Goal: Task Accomplishment & Management: Complete application form

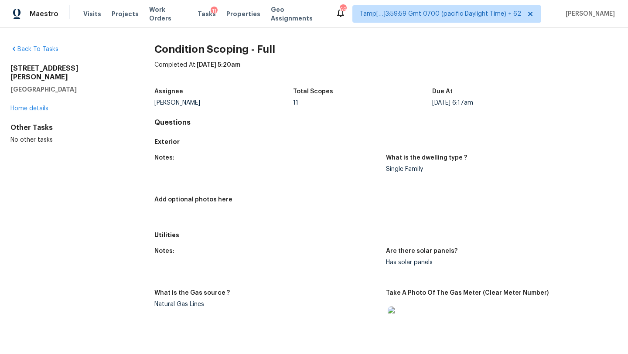
scroll to position [1072, 0]
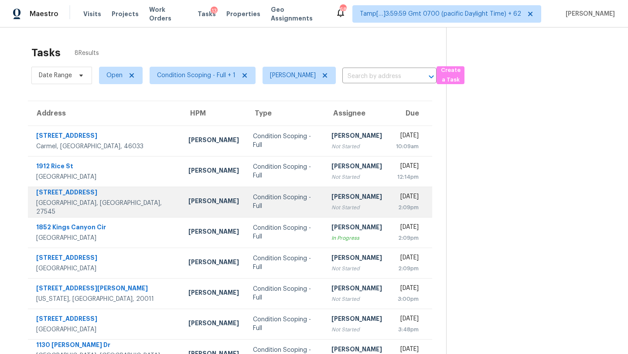
scroll to position [27, 0]
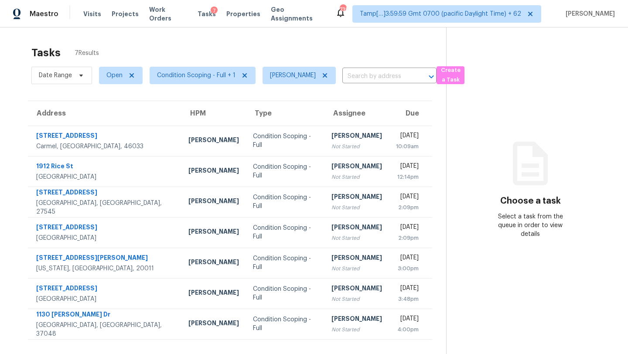
scroll to position [21, 0]
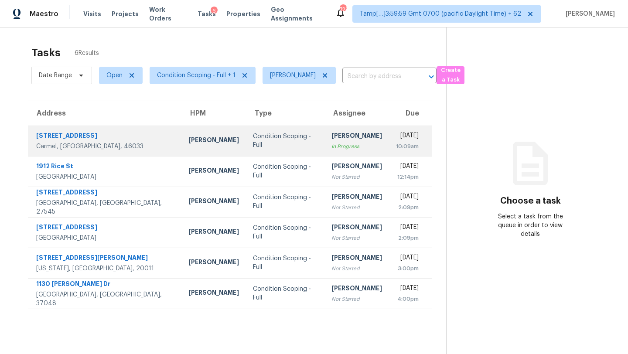
click at [389, 137] on td "Thu, Oct 2nd 2025 10:09am" at bounding box center [410, 141] width 43 height 31
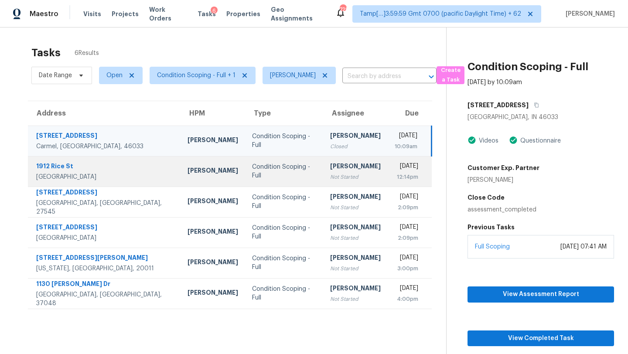
click at [330, 168] on div "[PERSON_NAME]" at bounding box center [355, 167] width 51 height 11
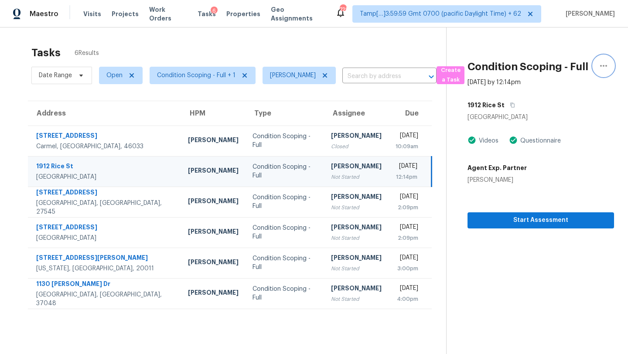
click at [605, 65] on icon "button" at bounding box center [604, 66] width 10 height 10
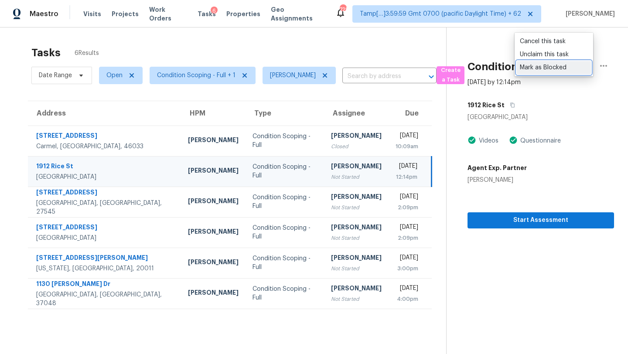
click at [532, 69] on div "Mark as Blocked" at bounding box center [554, 67] width 68 height 9
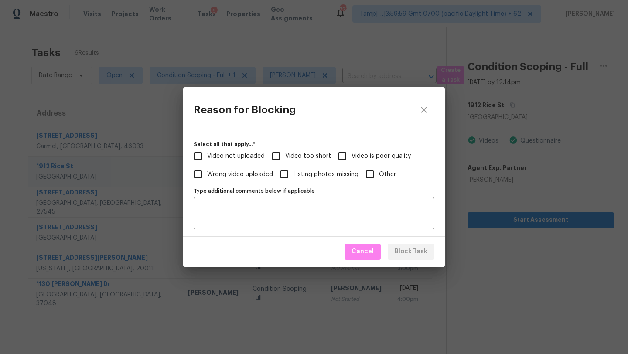
click at [262, 156] on span "Video not uploaded" at bounding box center [236, 156] width 58 height 9
click at [207, 156] on input "Video not uploaded" at bounding box center [198, 156] width 18 height 18
checkbox input "true"
click at [415, 254] on span "Block Task" at bounding box center [411, 252] width 33 height 11
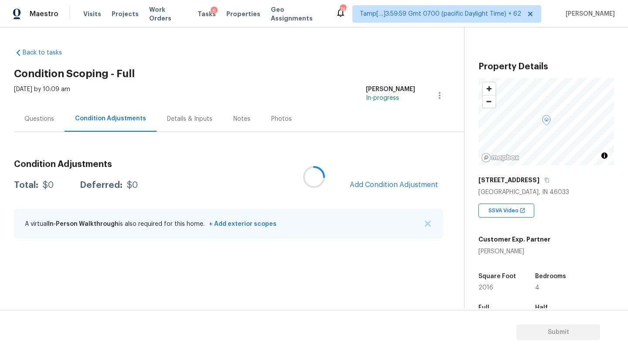
click at [38, 115] on div at bounding box center [314, 177] width 628 height 354
click at [39, 120] on div at bounding box center [314, 177] width 628 height 354
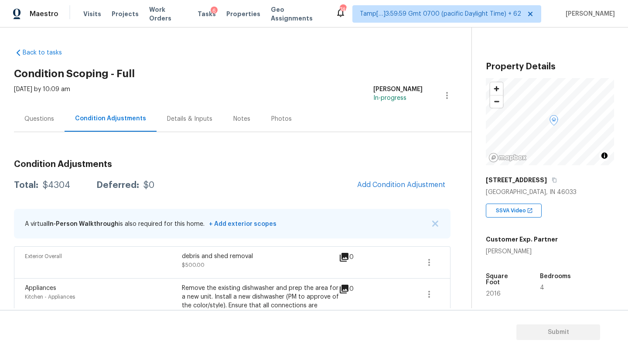
click at [31, 120] on div "Questions" at bounding box center [39, 119] width 30 height 9
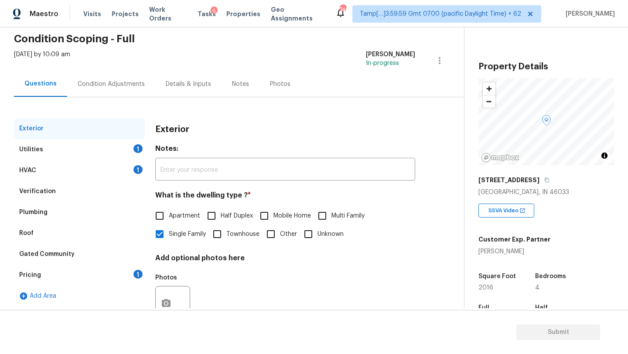
scroll to position [32, 0]
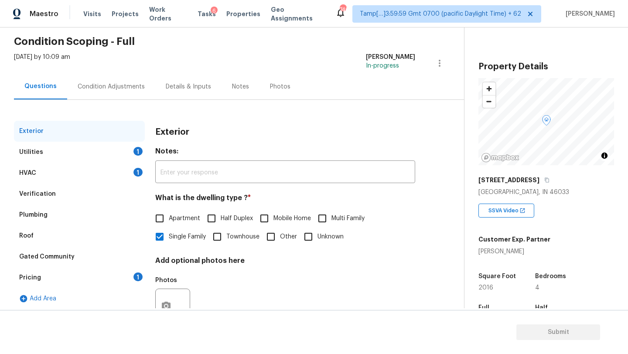
click at [124, 277] on div "Pricing 1" at bounding box center [79, 277] width 131 height 21
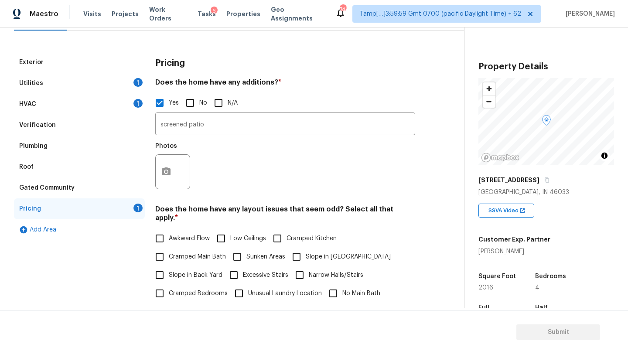
scroll to position [144, 0]
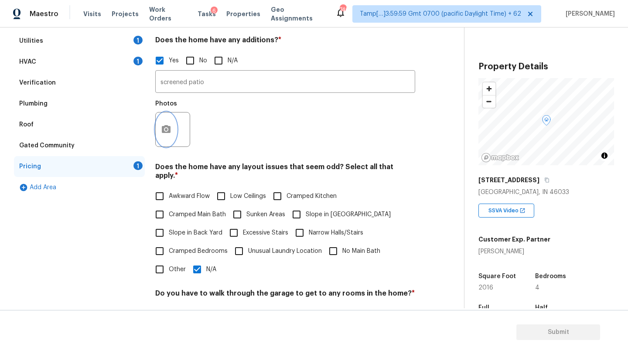
click at [170, 125] on icon "button" at bounding box center [166, 129] width 10 height 10
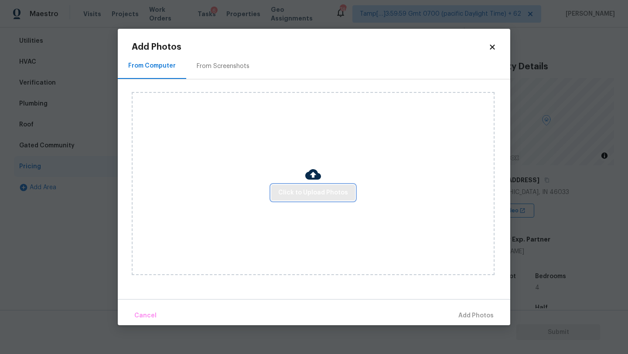
click at [303, 195] on span "Click to Upload Photos" at bounding box center [313, 193] width 70 height 11
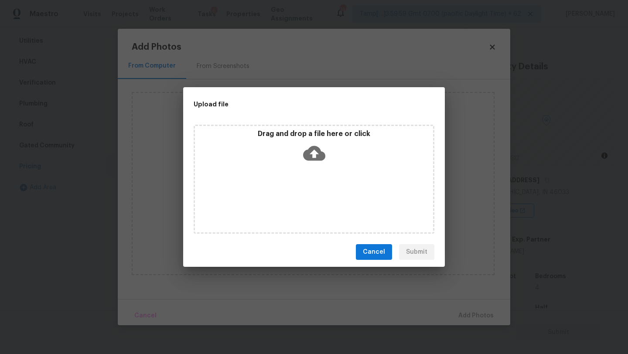
click at [312, 168] on div "Drag and drop a file here or click" at bounding box center [314, 179] width 241 height 109
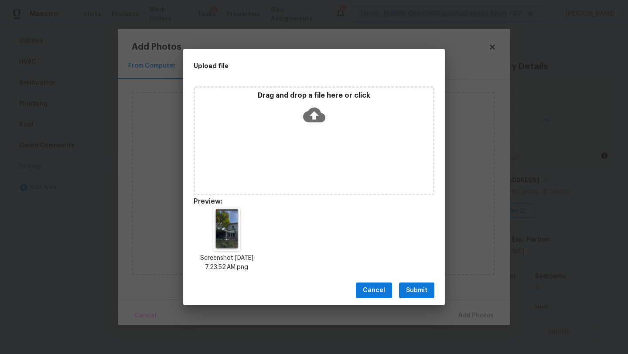
click at [416, 285] on button "Submit" at bounding box center [416, 291] width 35 height 16
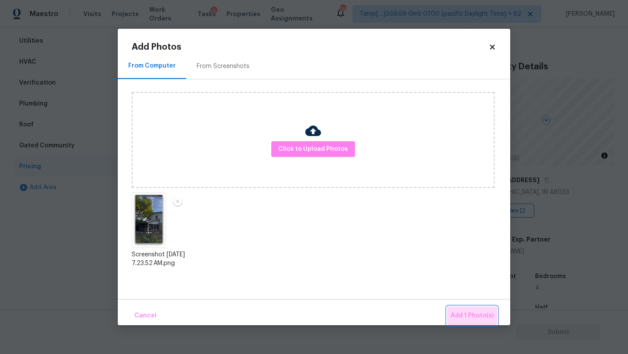
click at [472, 313] on span "Add 1 Photo(s)" at bounding box center [472, 316] width 43 height 11
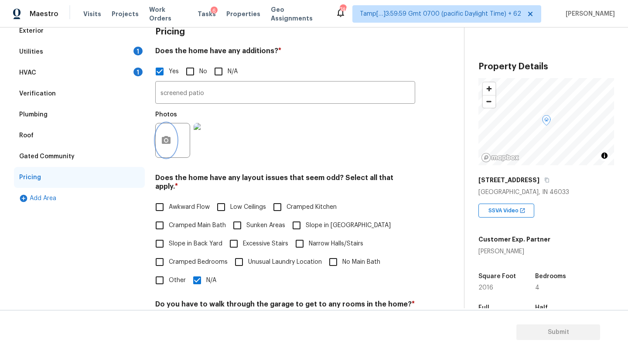
scroll to position [131, 0]
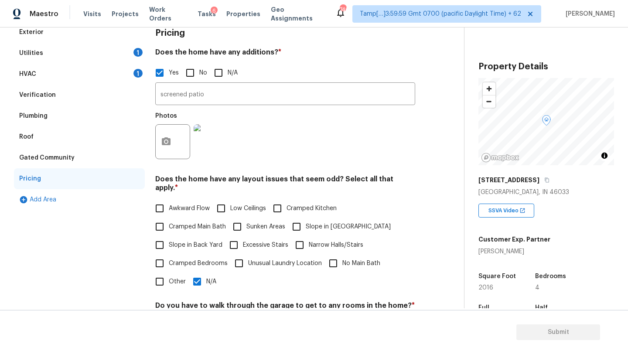
click at [47, 91] on div "Verification" at bounding box center [37, 95] width 37 height 9
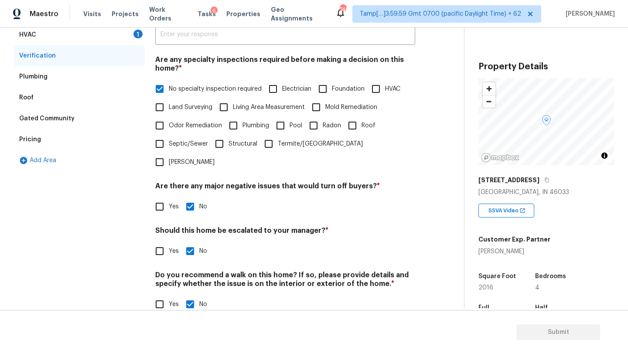
scroll to position [45, 0]
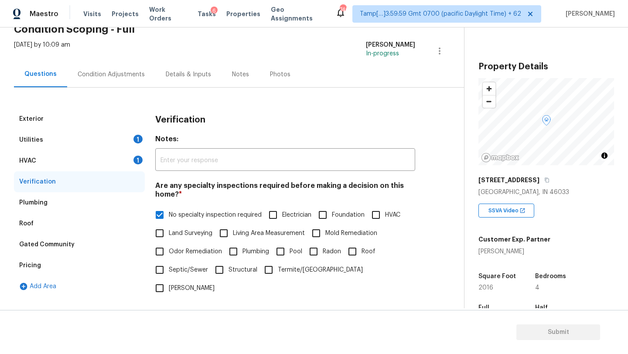
click at [113, 81] on div "Condition Adjustments" at bounding box center [111, 75] width 88 height 26
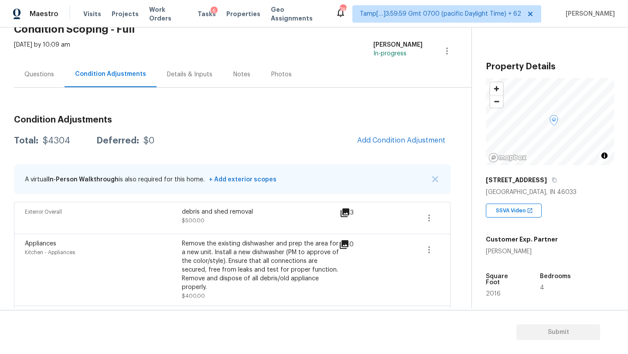
click at [48, 77] on div "Questions" at bounding box center [39, 74] width 30 height 9
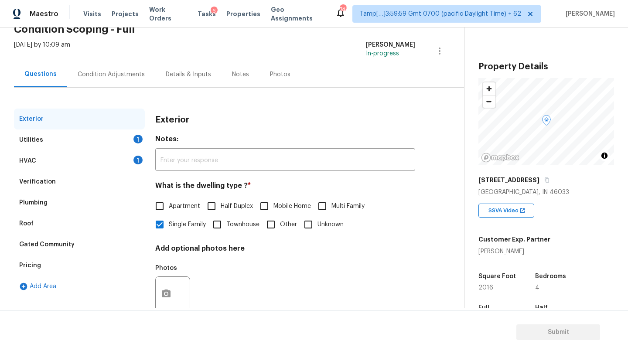
click at [82, 183] on div "Verification" at bounding box center [79, 181] width 131 height 21
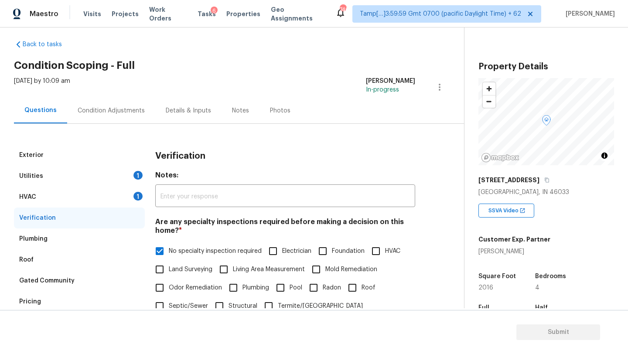
scroll to position [0, 0]
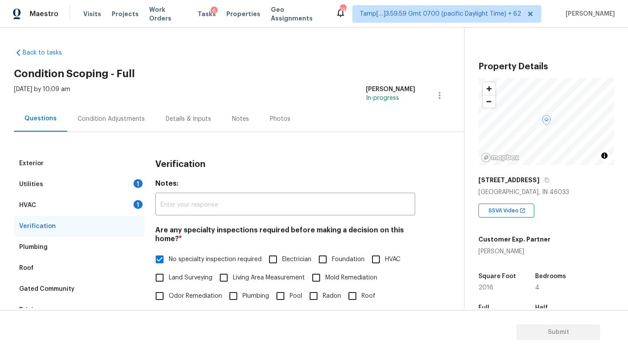
click at [119, 115] on div "Condition Adjustments" at bounding box center [111, 119] width 67 height 9
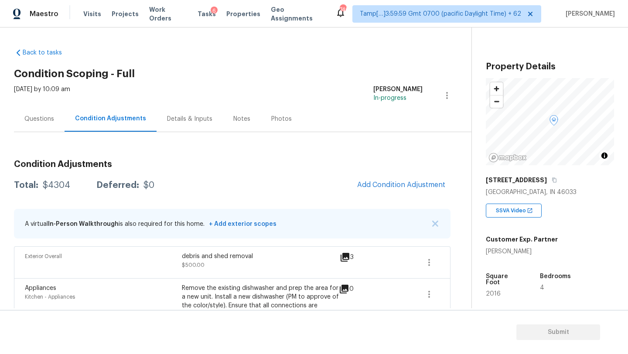
click at [53, 106] on div "Questions" at bounding box center [39, 119] width 51 height 26
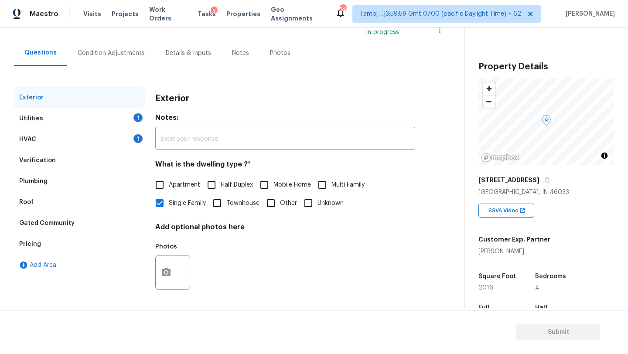
click at [45, 245] on div "Pricing" at bounding box center [79, 244] width 131 height 21
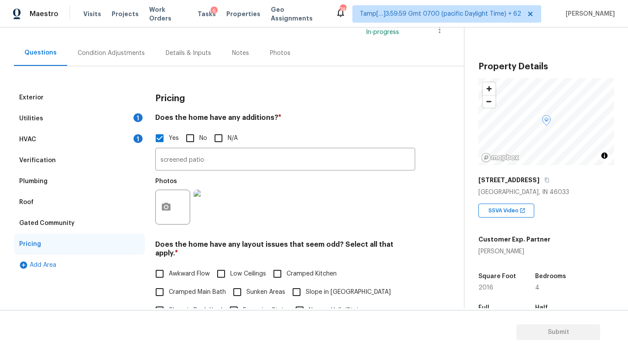
scroll to position [163, 0]
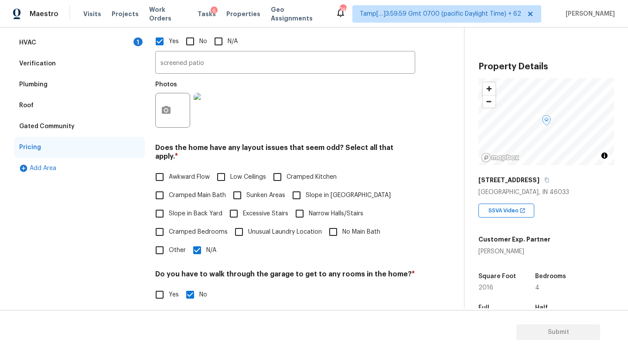
click at [196, 212] on label "Slope in Back Yard" at bounding box center [187, 214] width 72 height 18
click at [169, 212] on input "Slope in Back Yard" at bounding box center [160, 214] width 18 height 18
checkbox input "true"
click at [299, 192] on input "Slope in Front Yard" at bounding box center [297, 196] width 18 height 18
checkbox input "false"
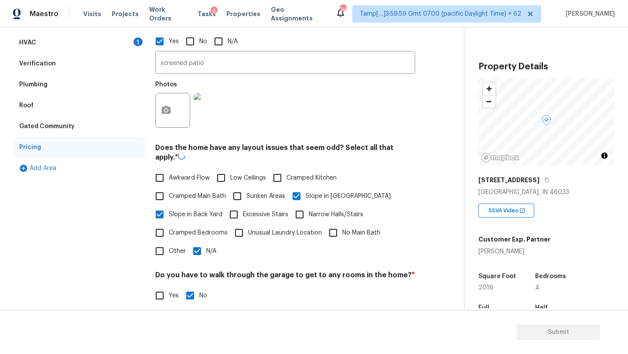
click at [208, 247] on span "N/A" at bounding box center [211, 251] width 10 height 9
click at [206, 246] on input "N/A" at bounding box center [197, 251] width 18 height 18
checkbox input "true"
click at [241, 189] on input "Sunken Areas" at bounding box center [237, 195] width 18 height 18
checkbox input "true"
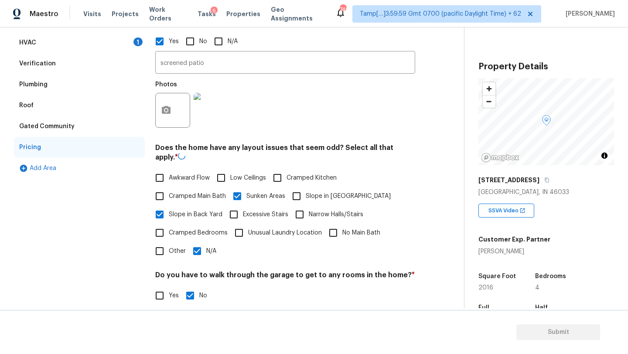
click at [195, 247] on input "N/A" at bounding box center [197, 251] width 18 height 18
checkbox input "true"
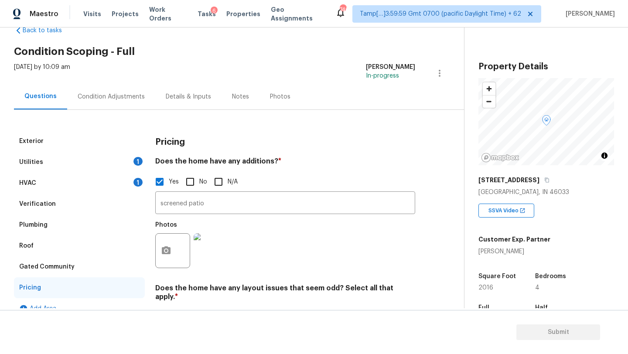
click at [118, 102] on div "Condition Adjustments" at bounding box center [111, 97] width 88 height 26
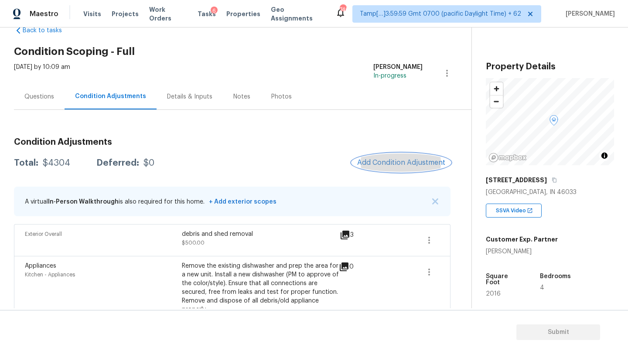
click at [412, 171] on button "Add Condition Adjustment" at bounding box center [401, 163] width 99 height 18
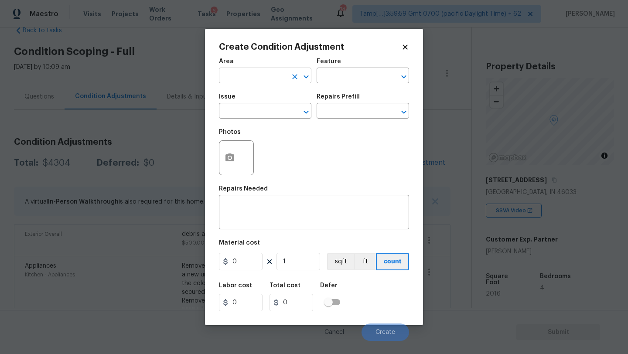
click at [237, 80] on input "text" at bounding box center [253, 77] width 68 height 14
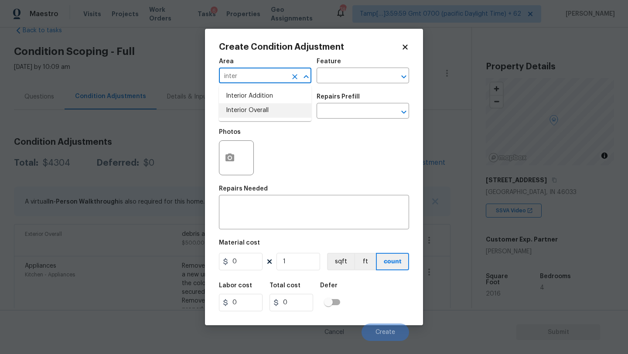
click at [246, 104] on li "Interior Overall" at bounding box center [265, 110] width 93 height 14
type input "Interior Overall"
click at [341, 75] on input "text" at bounding box center [351, 77] width 68 height 14
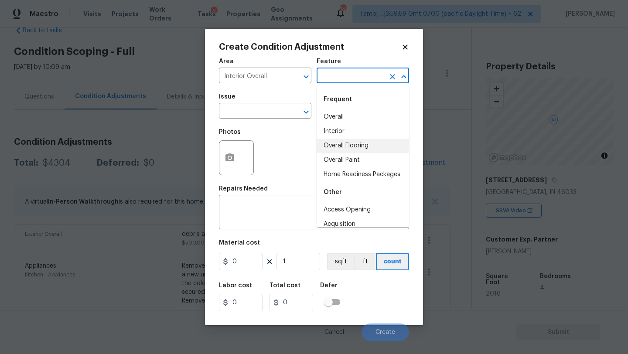
click at [343, 146] on li "Overall Flooring" at bounding box center [363, 146] width 93 height 14
type input "Overall Flooring"
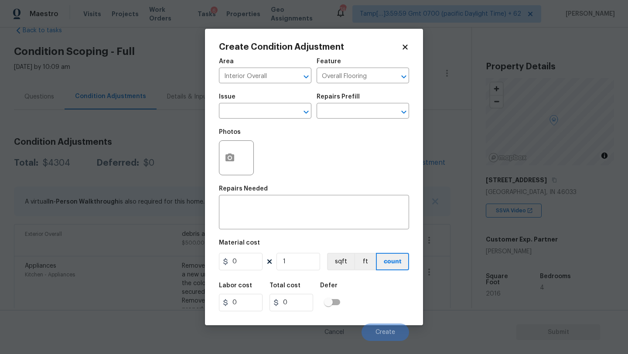
click at [254, 104] on div "Issue" at bounding box center [265, 99] width 93 height 11
click at [254, 114] on input "text" at bounding box center [253, 112] width 68 height 14
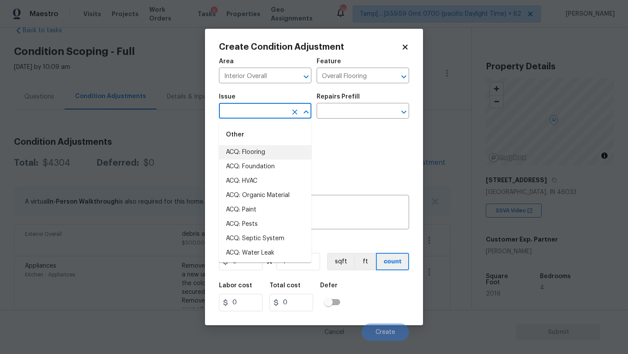
click at [263, 148] on li "ACQ: Flooring" at bounding box center [265, 152] width 93 height 14
type input "ACQ: Flooring"
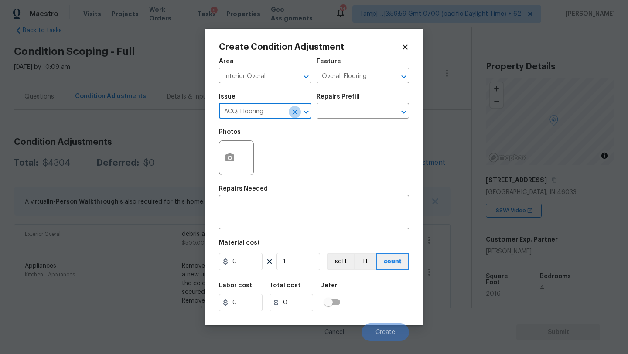
click at [294, 115] on icon "Clear" at bounding box center [295, 112] width 9 height 9
click at [275, 115] on input "text" at bounding box center [253, 112] width 68 height 14
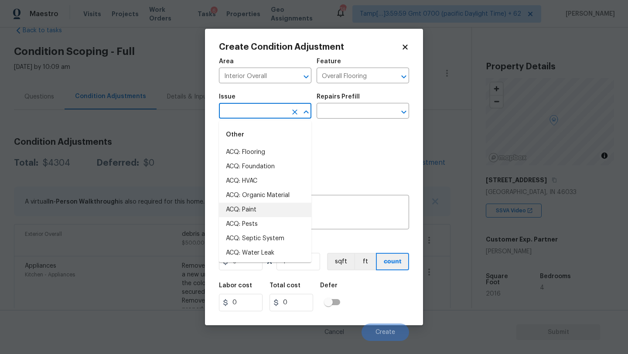
click at [255, 209] on li "ACQ: Paint" at bounding box center [265, 210] width 93 height 14
type input "ACQ: Paint"
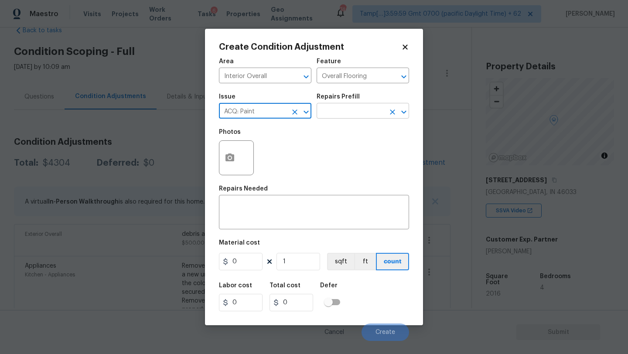
click at [362, 113] on input "text" at bounding box center [351, 112] width 68 height 14
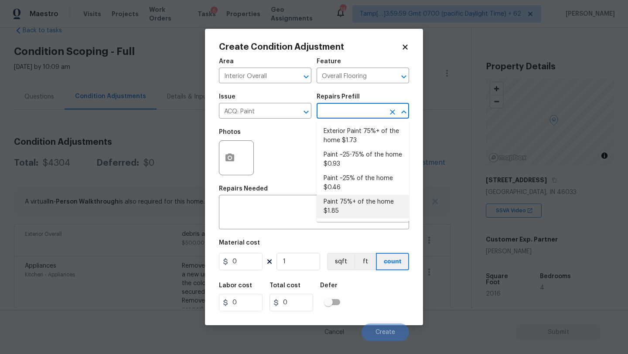
click at [362, 199] on li "Paint 75%+ of the home $1.85" at bounding box center [363, 207] width 93 height 24
type input "Acquisition"
type textarea "Acquisition Scope: 75%+ of the home will likely require interior paint"
type input "1.85"
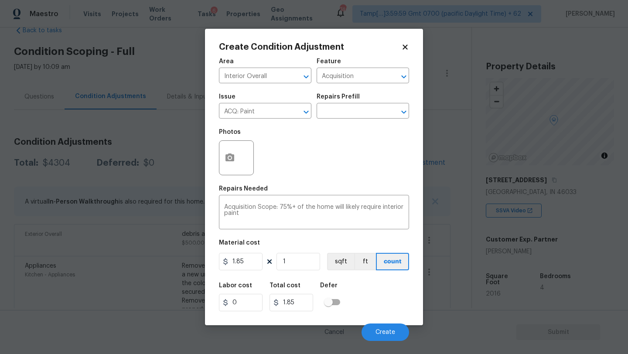
click at [303, 244] on div "Material cost" at bounding box center [314, 245] width 190 height 11
click at [303, 265] on input "1" at bounding box center [299, 261] width 44 height 17
type input "2"
type input "3.7"
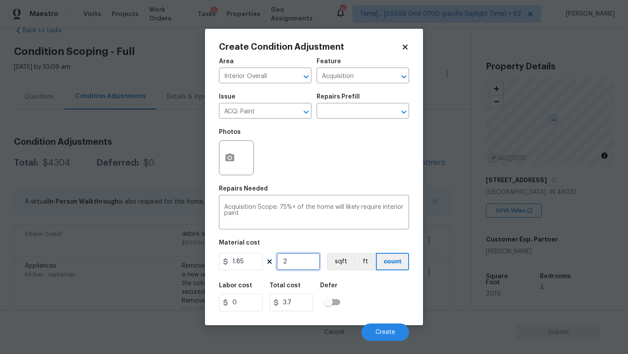
type input "20"
type input "37"
type input "201"
type input "371.85"
type input "2016"
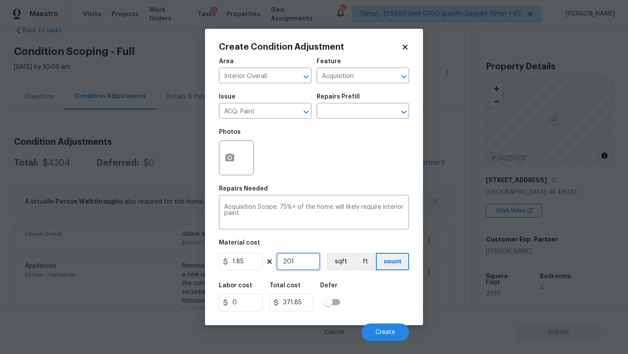
type input "3729.6"
type input "2016"
click at [233, 168] on button "button" at bounding box center [229, 158] width 21 height 34
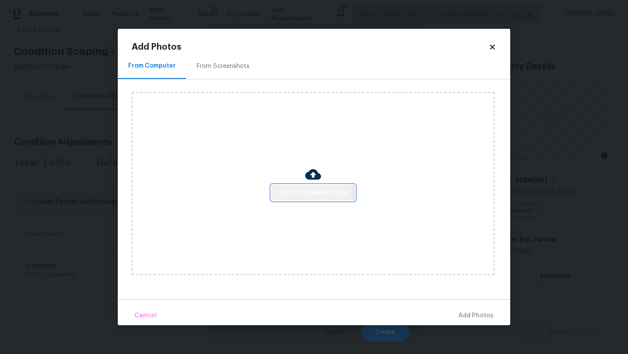
click at [286, 192] on span "Click to Upload Photos" at bounding box center [313, 193] width 70 height 11
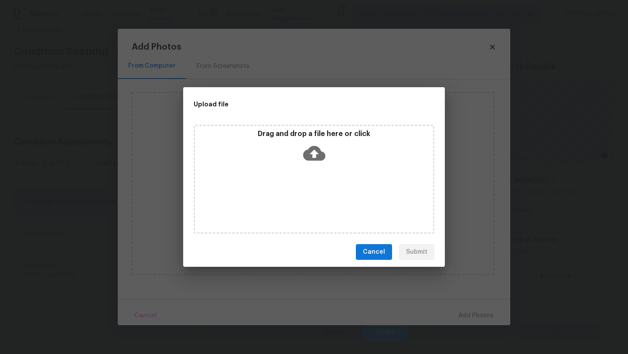
click at [319, 168] on div "Drag and drop a file here or click" at bounding box center [314, 179] width 241 height 109
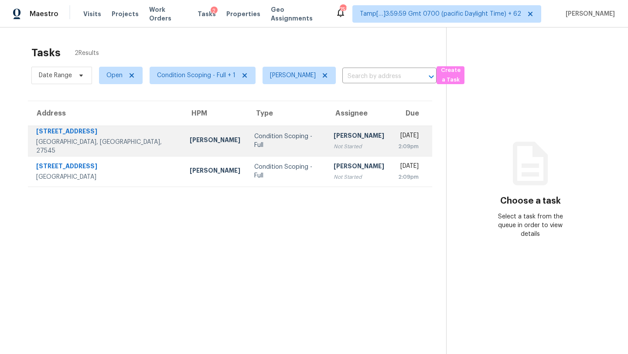
click at [391, 137] on td "[DATE] 2:09pm" at bounding box center [411, 141] width 41 height 31
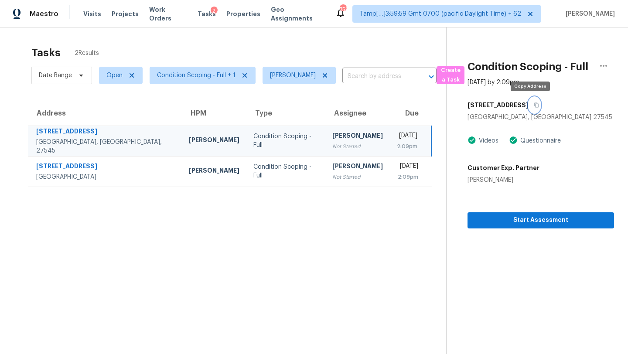
click at [530, 109] on button "button" at bounding box center [535, 105] width 12 height 16
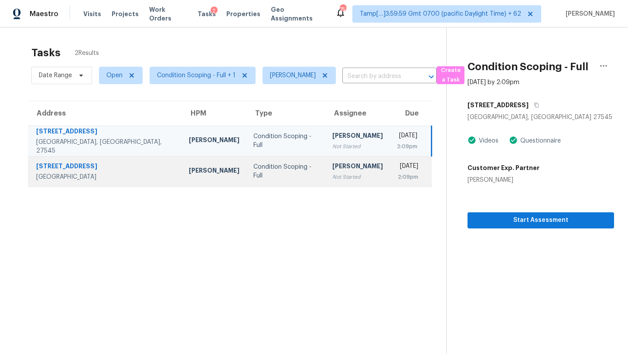
click at [397, 171] on div "[DATE]" at bounding box center [407, 167] width 21 height 11
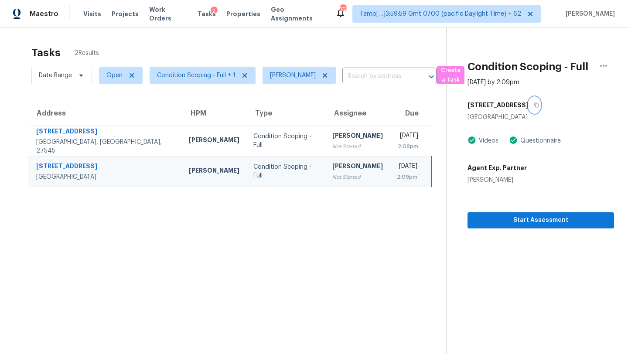
click at [534, 105] on icon "button" at bounding box center [536, 105] width 5 height 5
click at [116, 79] on span "Open" at bounding box center [114, 75] width 16 height 9
click at [117, 125] on label "Blocked" at bounding box center [121, 124] width 34 height 9
click at [110, 125] on input "Blocked" at bounding box center [107, 123] width 6 height 6
checkbox input "true"
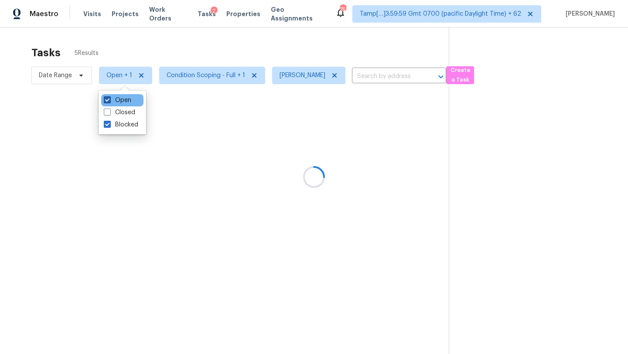
click at [109, 97] on span at bounding box center [107, 99] width 7 height 7
click at [109, 97] on input "Open" at bounding box center [107, 99] width 6 height 6
checkbox input "false"
click at [186, 52] on div at bounding box center [314, 177] width 628 height 354
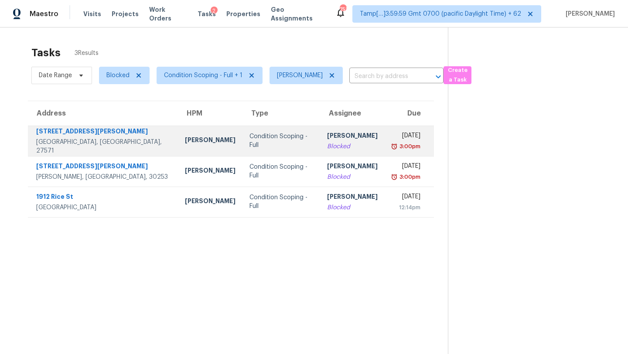
click at [268, 146] on td "Condition Scoping - Full" at bounding box center [282, 141] width 78 height 31
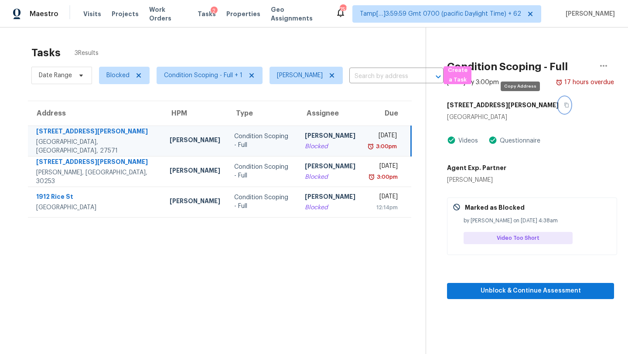
click at [564, 107] on icon "button" at bounding box center [566, 105] width 5 height 5
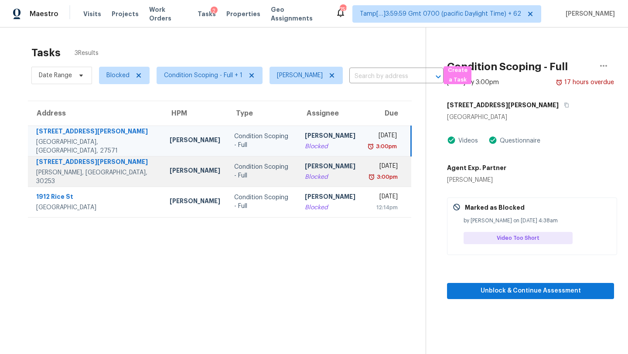
click at [309, 182] on td "[PERSON_NAME]" at bounding box center [330, 171] width 65 height 31
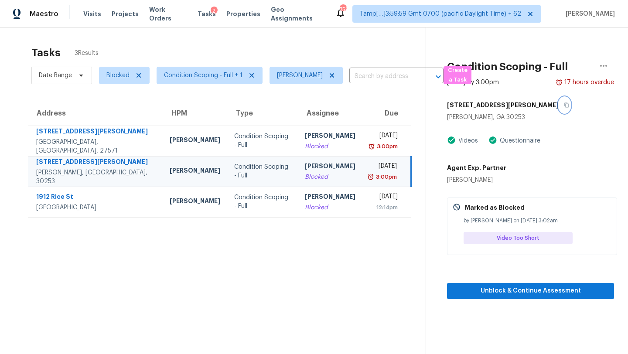
click at [564, 103] on icon "button" at bounding box center [566, 105] width 5 height 5
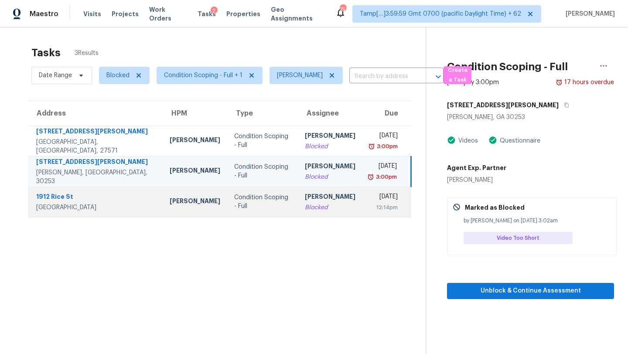
click at [298, 193] on td "[PERSON_NAME]" at bounding box center [330, 202] width 65 height 31
